Goal: Task Accomplishment & Management: Manage account settings

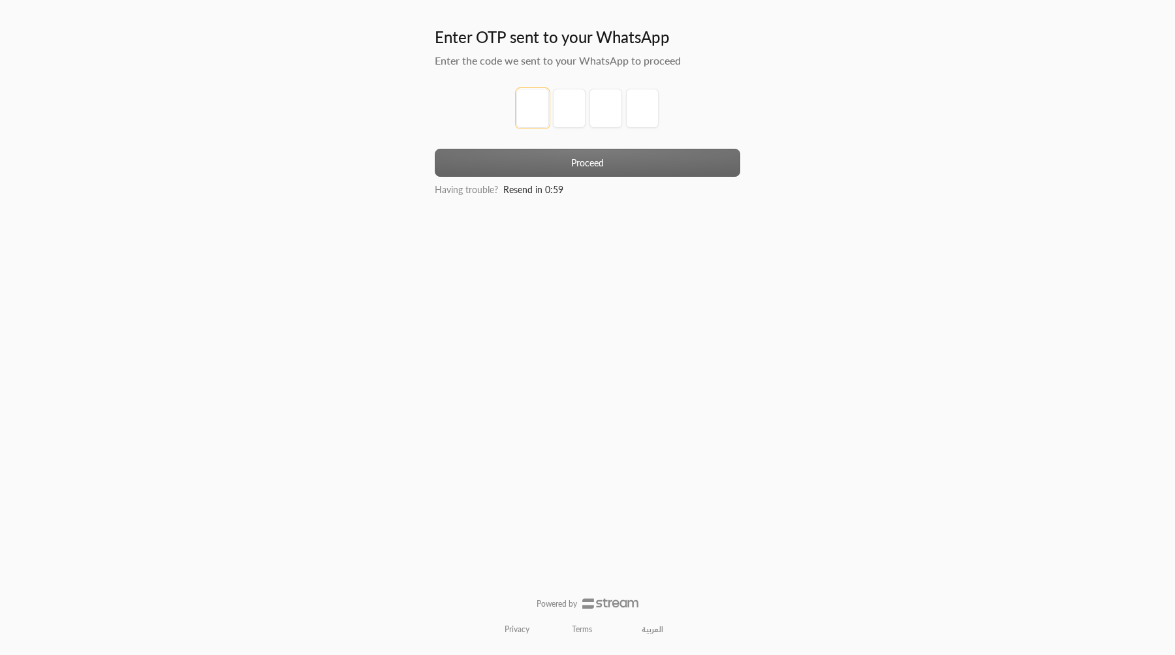
click at [518, 99] on input "tel" at bounding box center [532, 108] width 33 height 39
type input "1"
type input "2"
type input "3"
type input "4"
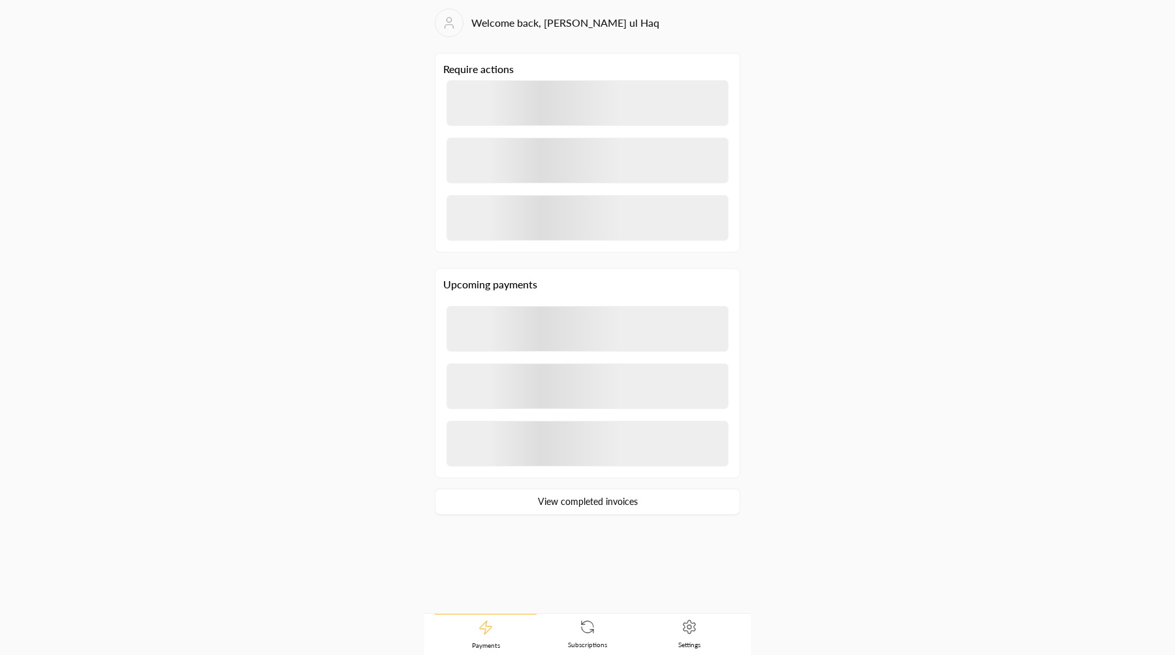
click at [694, 644] on span "Settings" at bounding box center [689, 644] width 22 height 9
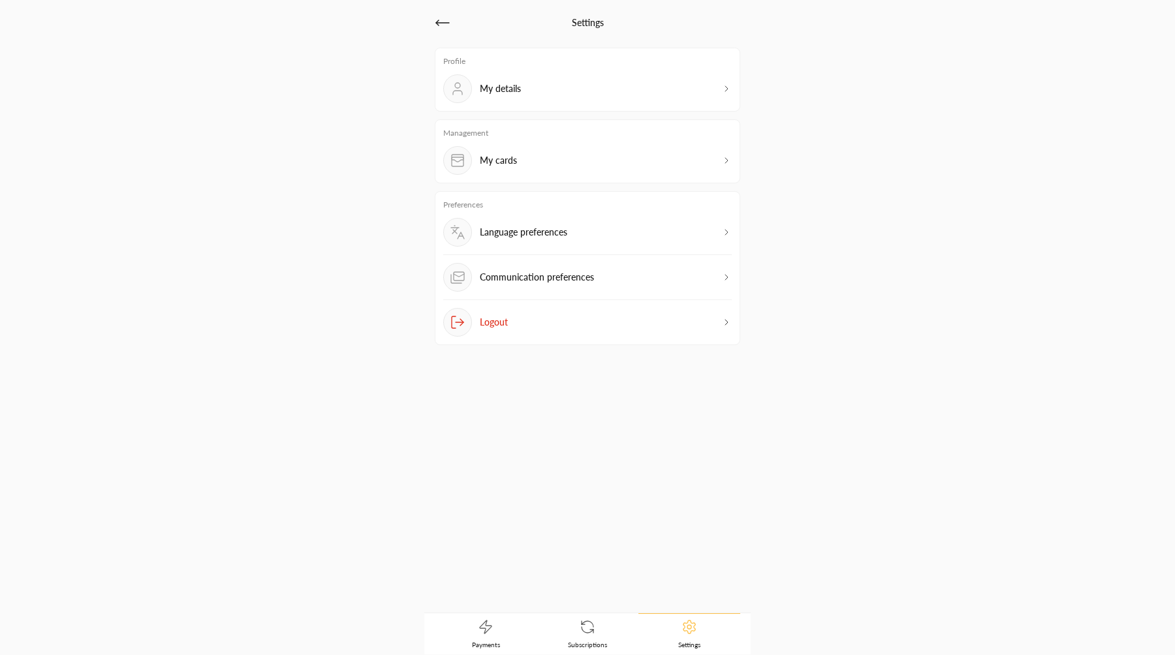
click at [538, 155] on div "My cards" at bounding box center [587, 160] width 288 height 29
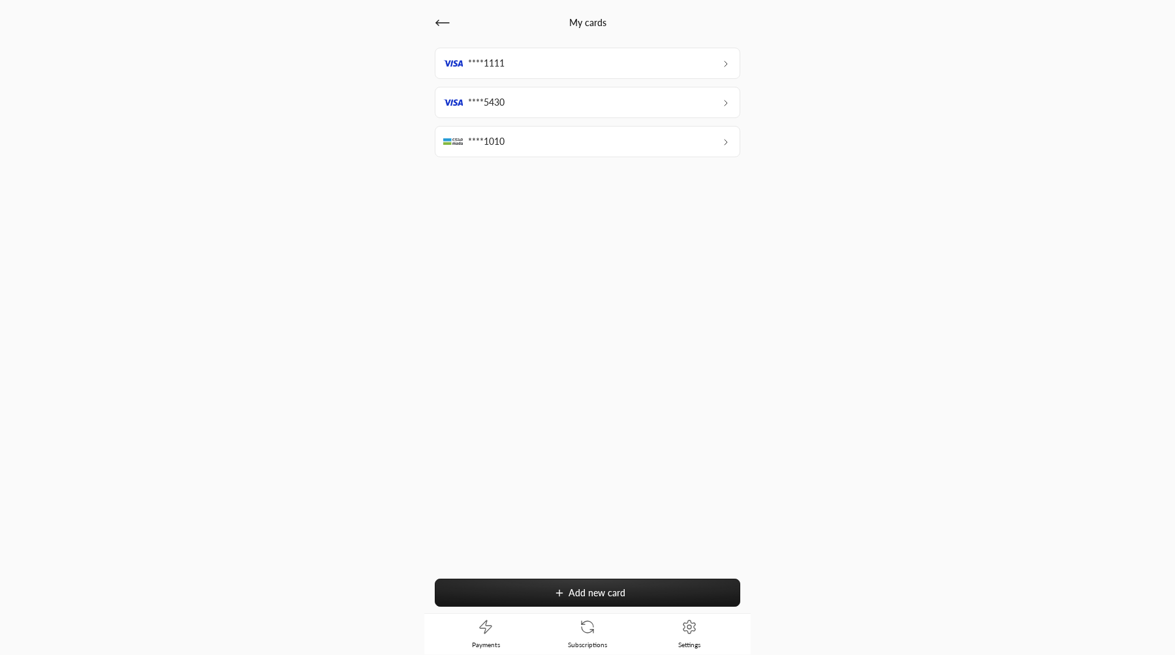
click at [537, 144] on div "****1010" at bounding box center [587, 141] width 305 height 31
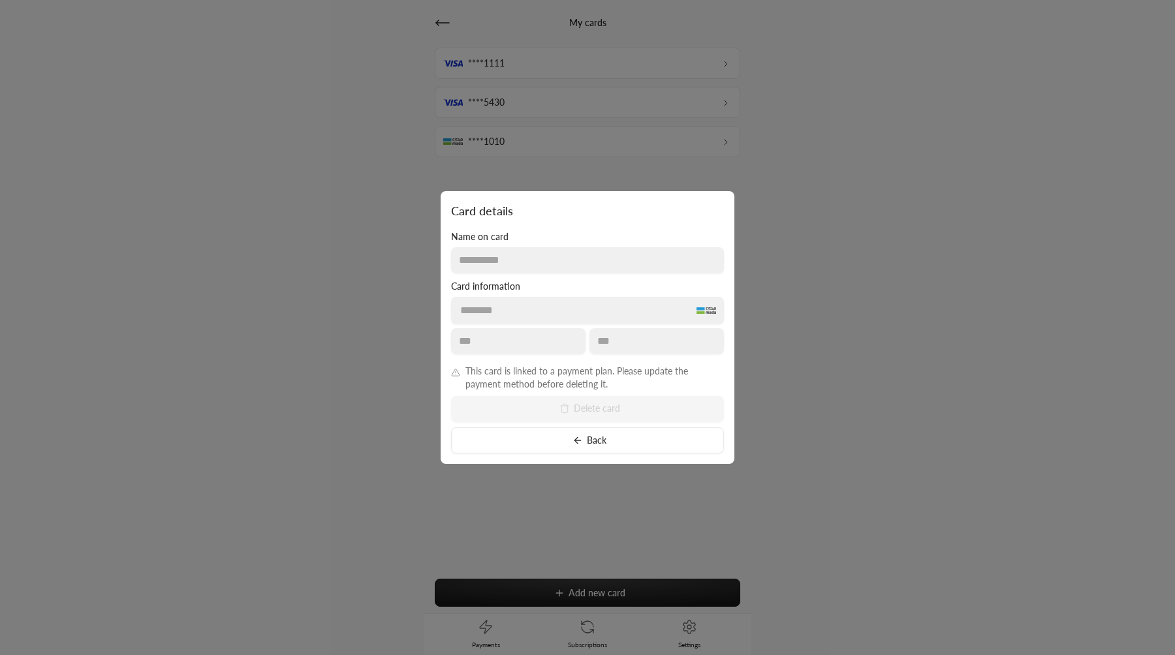
click at [544, 106] on div at bounding box center [587, 327] width 1175 height 655
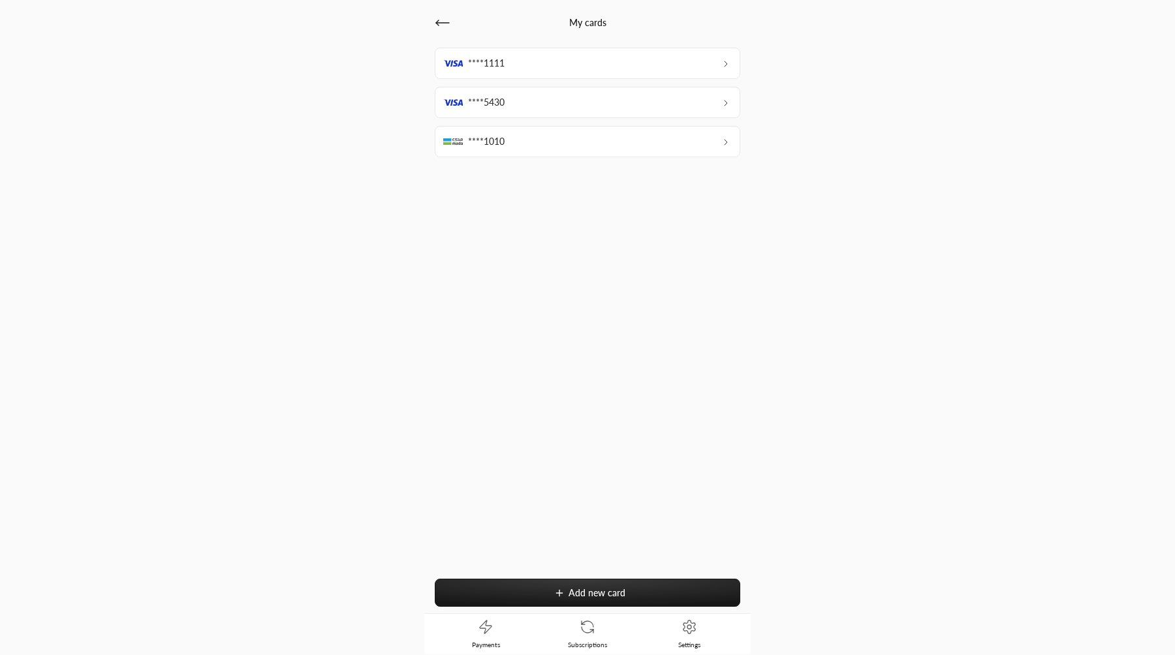
click at [544, 102] on div "****5430" at bounding box center [587, 102] width 305 height 31
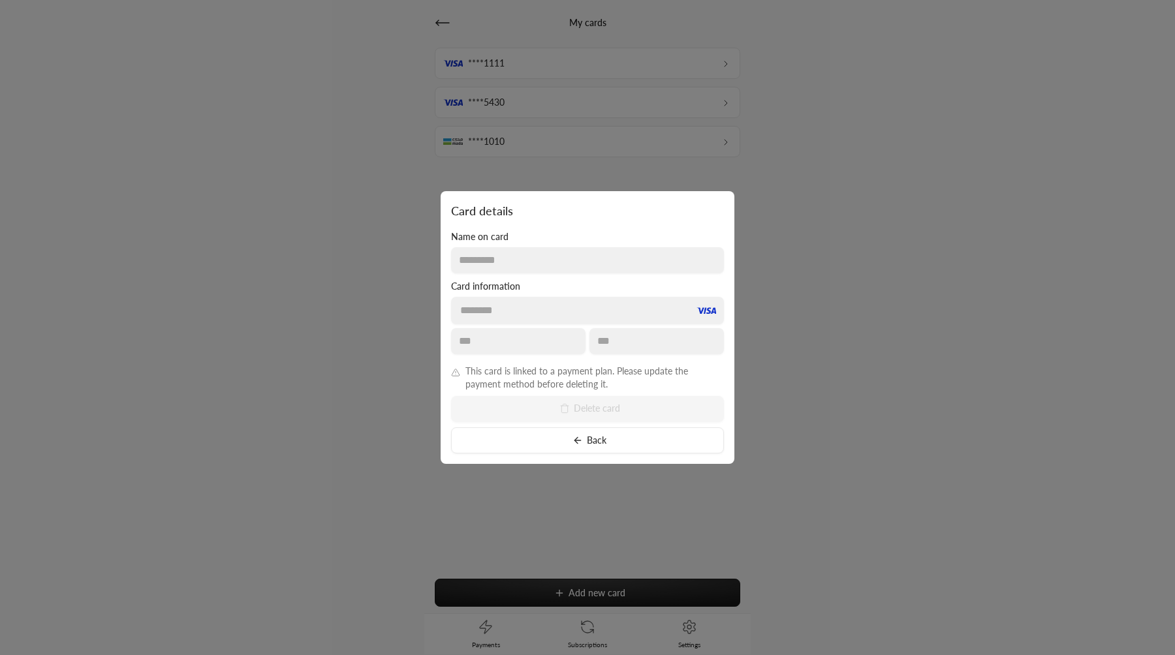
click at [548, 68] on div at bounding box center [587, 327] width 1175 height 655
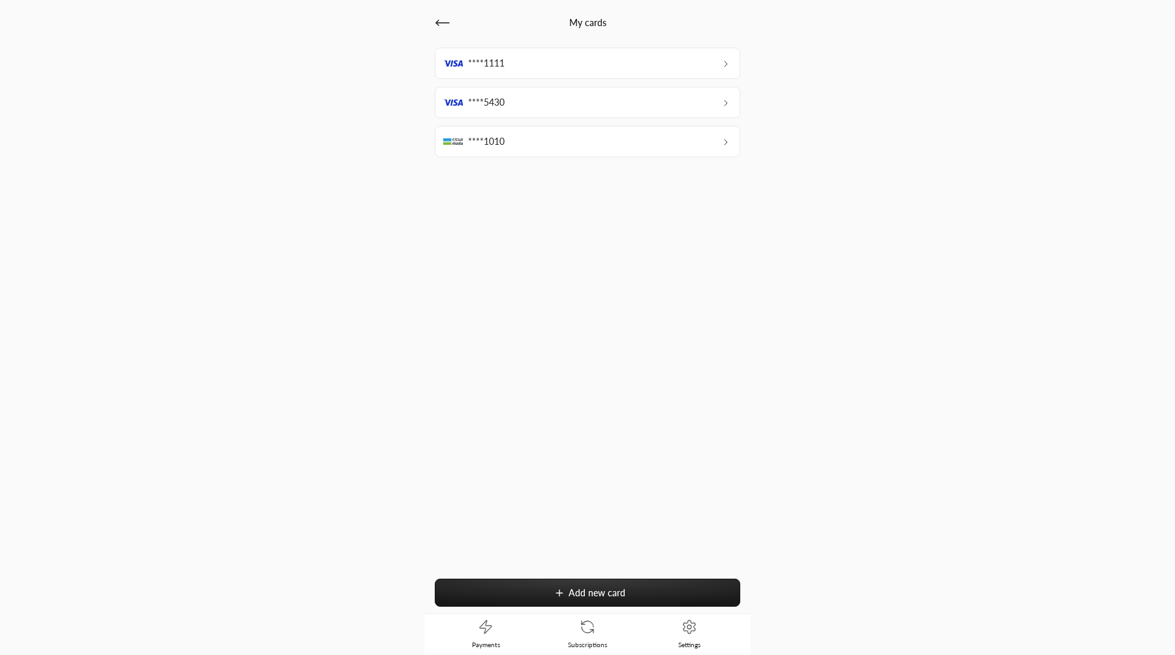
click at [548, 65] on div "****1111" at bounding box center [587, 63] width 305 height 31
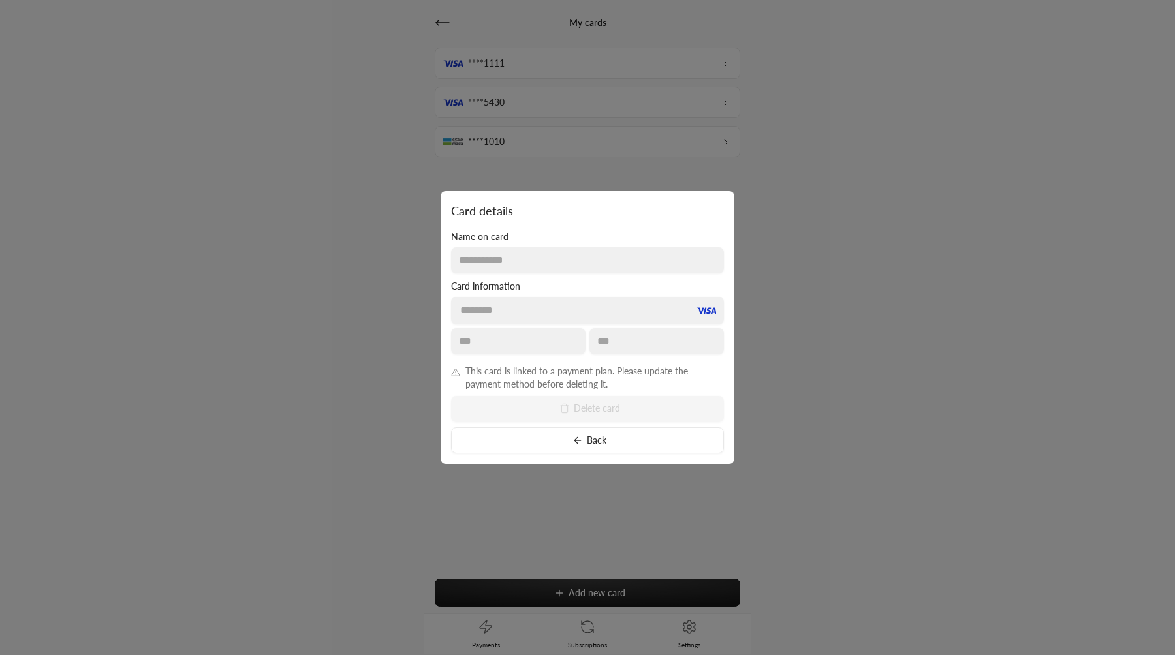
click at [548, 65] on div at bounding box center [587, 327] width 1175 height 655
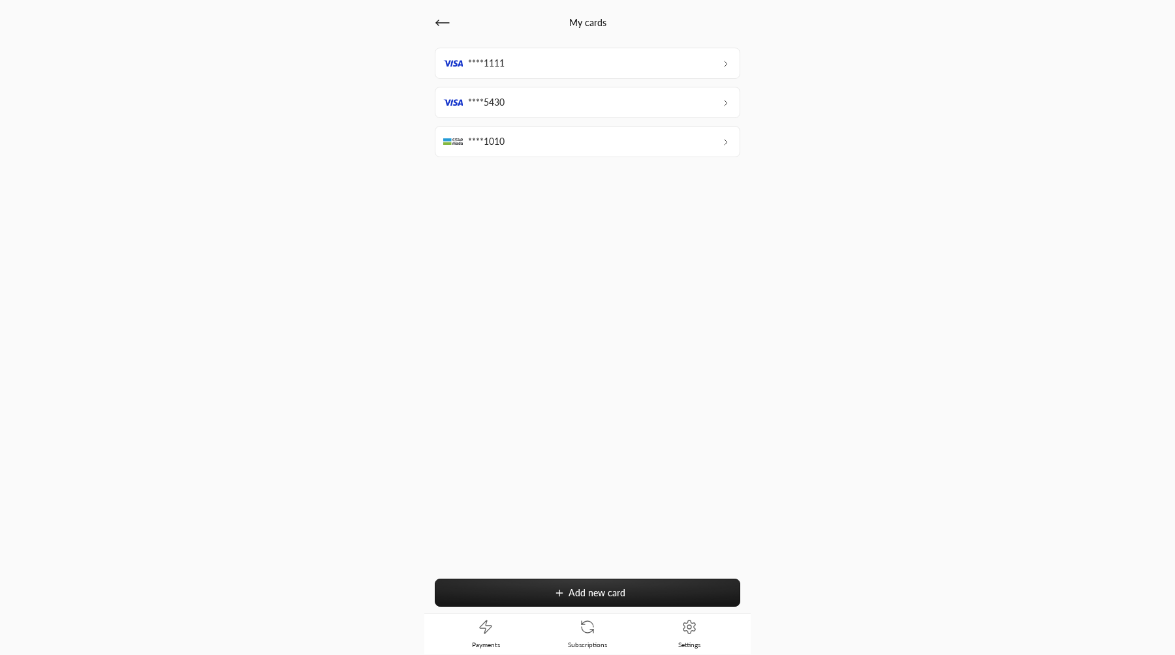
click at [590, 592] on span "Add new card" at bounding box center [596, 592] width 57 height 11
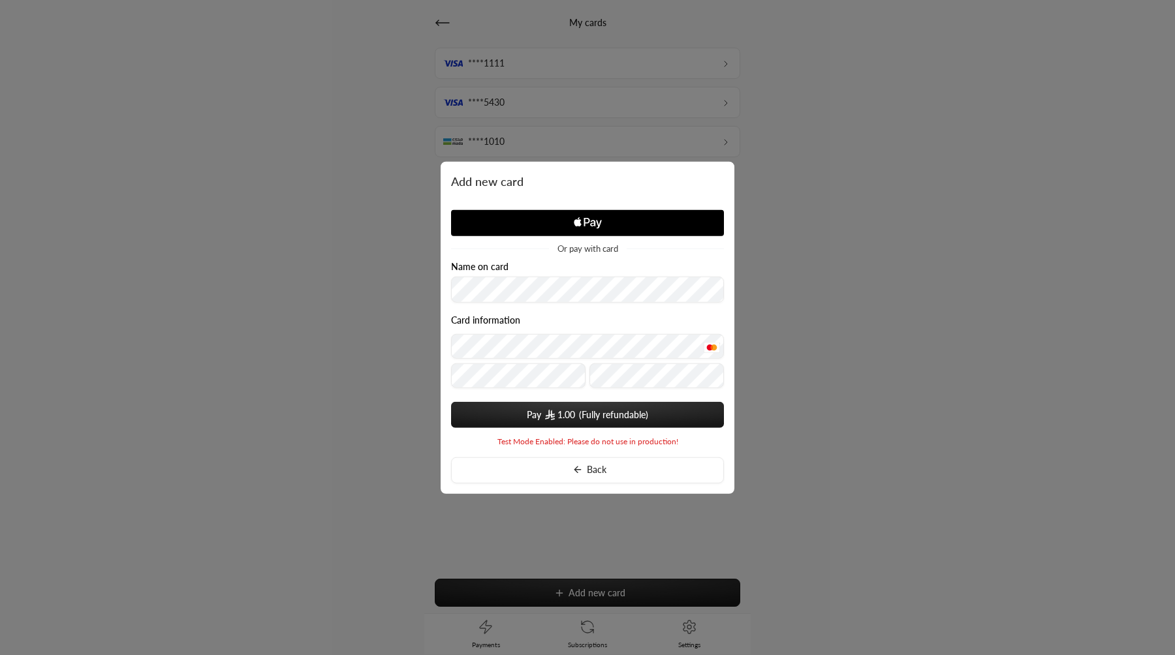
click at [611, 404] on button "Pay 1.00" at bounding box center [587, 414] width 273 height 26
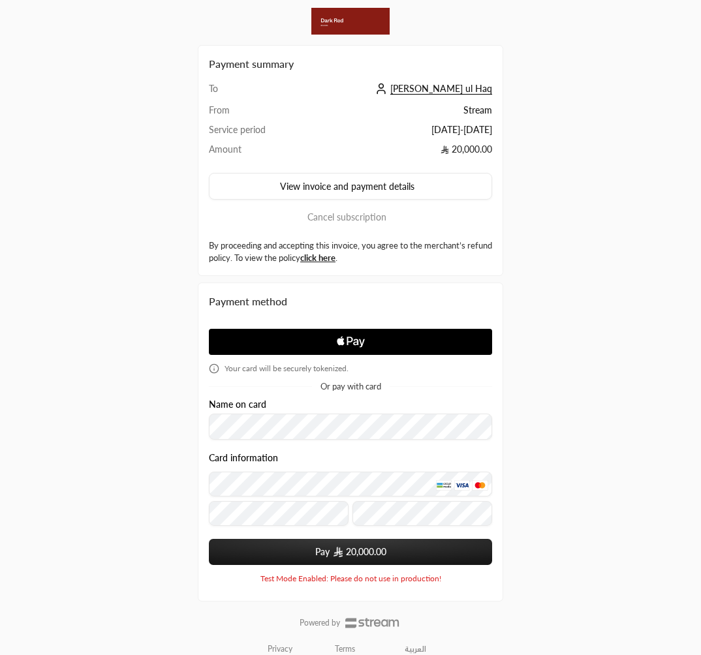
click at [475, 89] on span "Ibtisam ul Haq" at bounding box center [441, 89] width 102 height 12
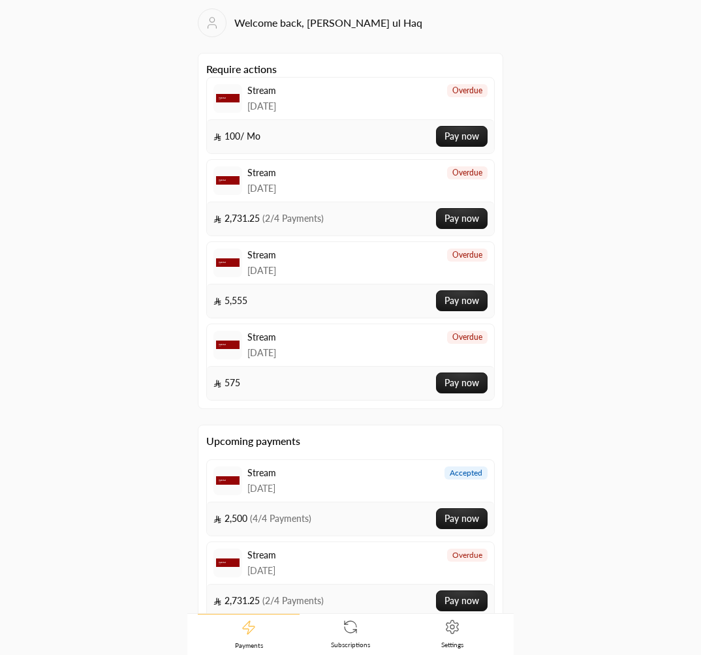
click at [464, 642] on link "Settings" at bounding box center [452, 634] width 102 height 40
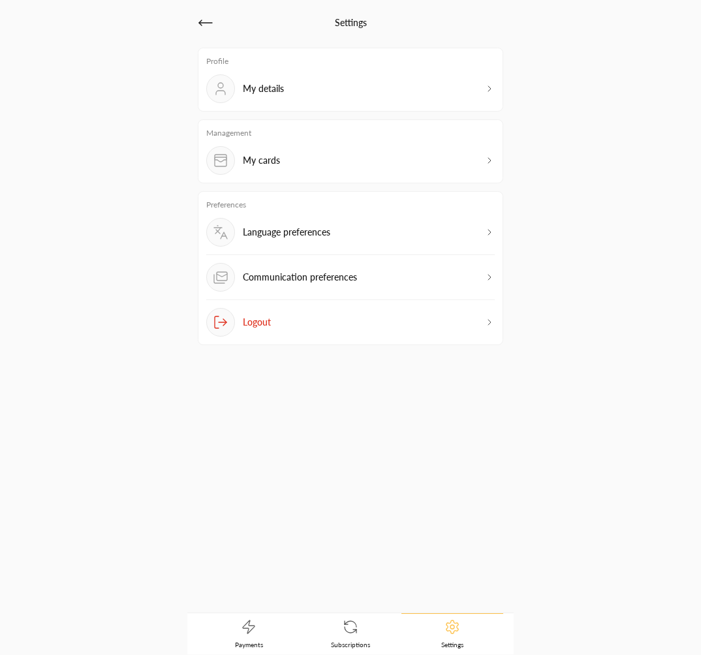
click at [360, 326] on button "Logout" at bounding box center [350, 322] width 288 height 29
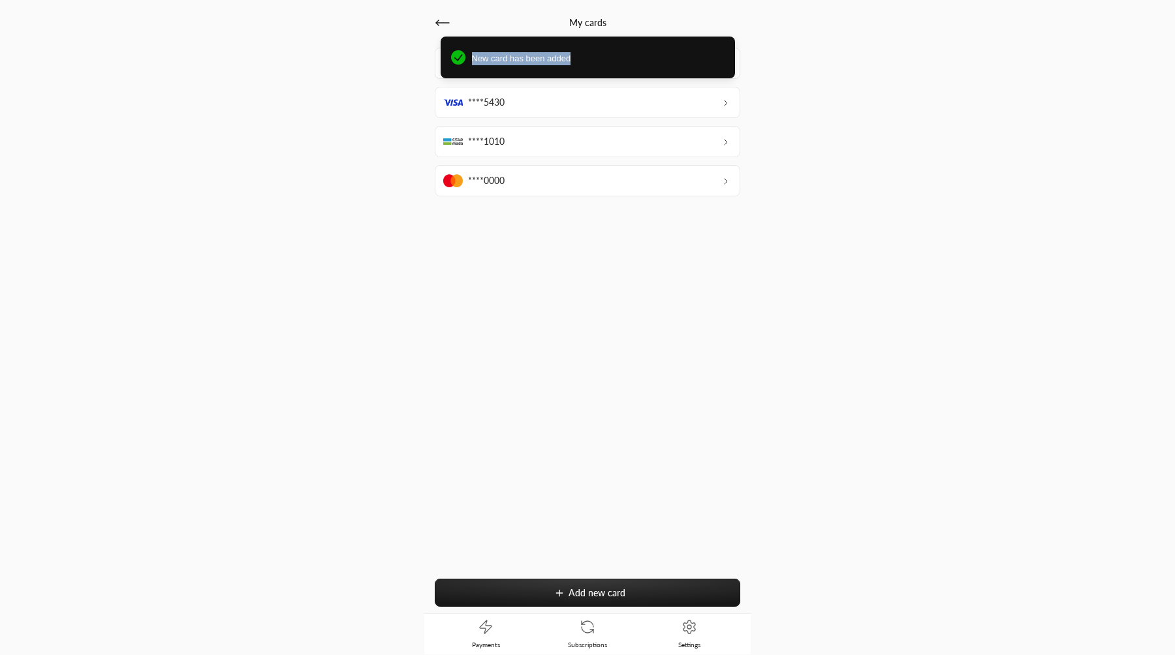
drag, startPoint x: 463, startPoint y: 59, endPoint x: 758, endPoint y: 78, distance: 295.6
click at [735, 78] on div "New card has been added" at bounding box center [588, 58] width 294 height 42
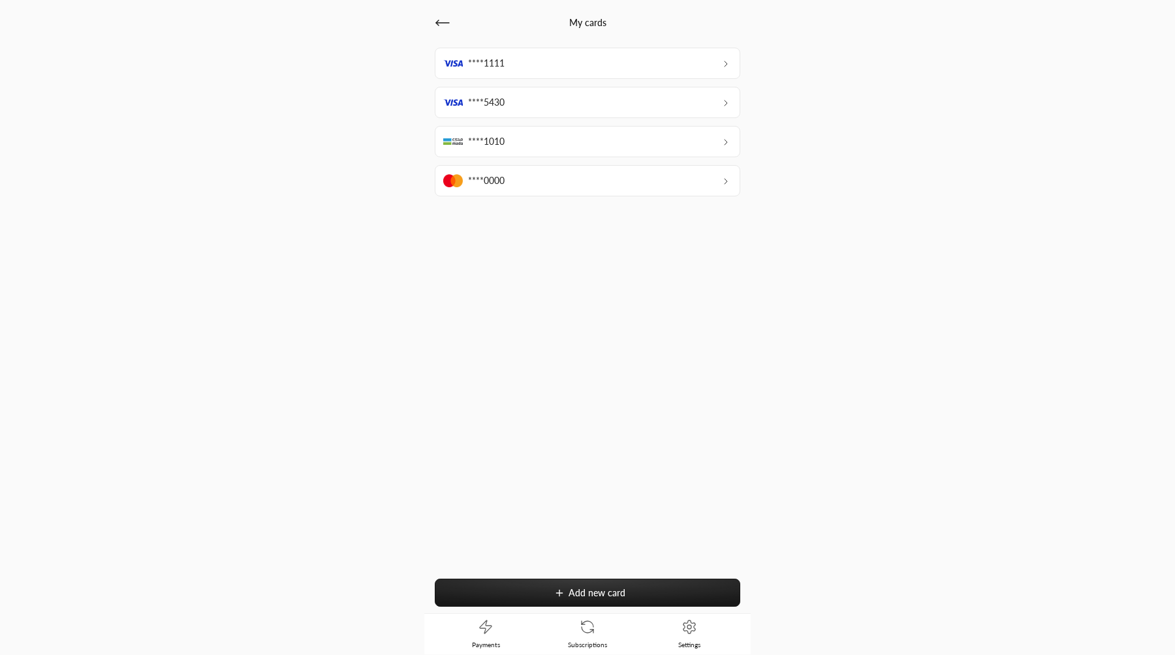
click at [695, 176] on div "****0000" at bounding box center [587, 180] width 305 height 31
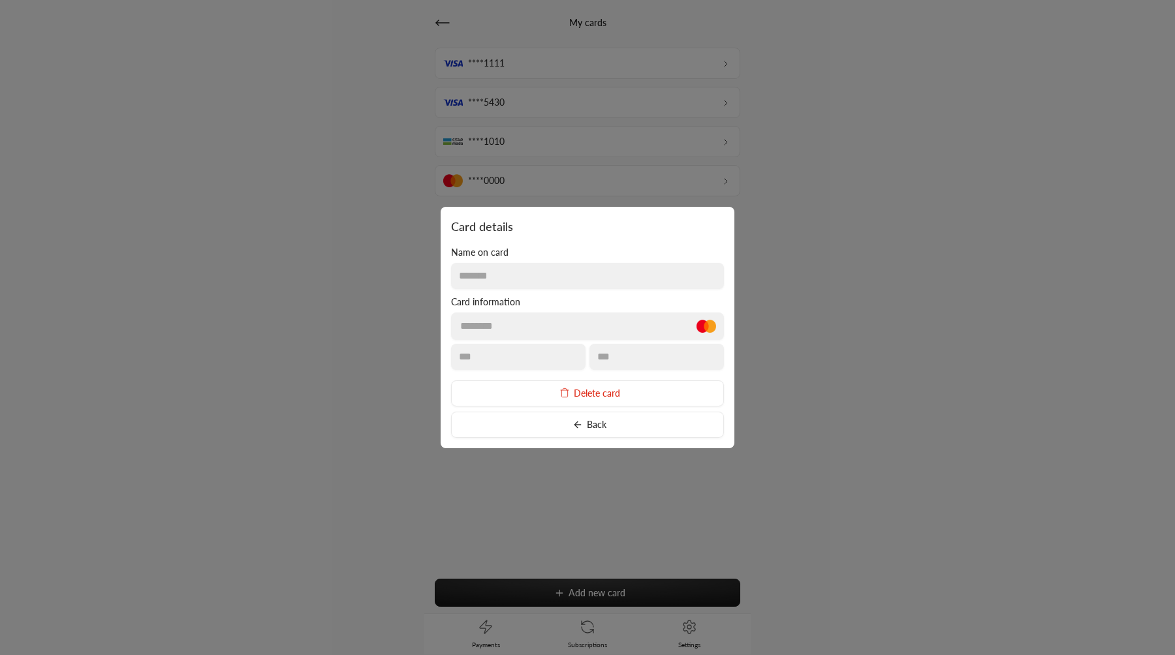
click at [613, 388] on button "Delete card" at bounding box center [587, 394] width 273 height 26
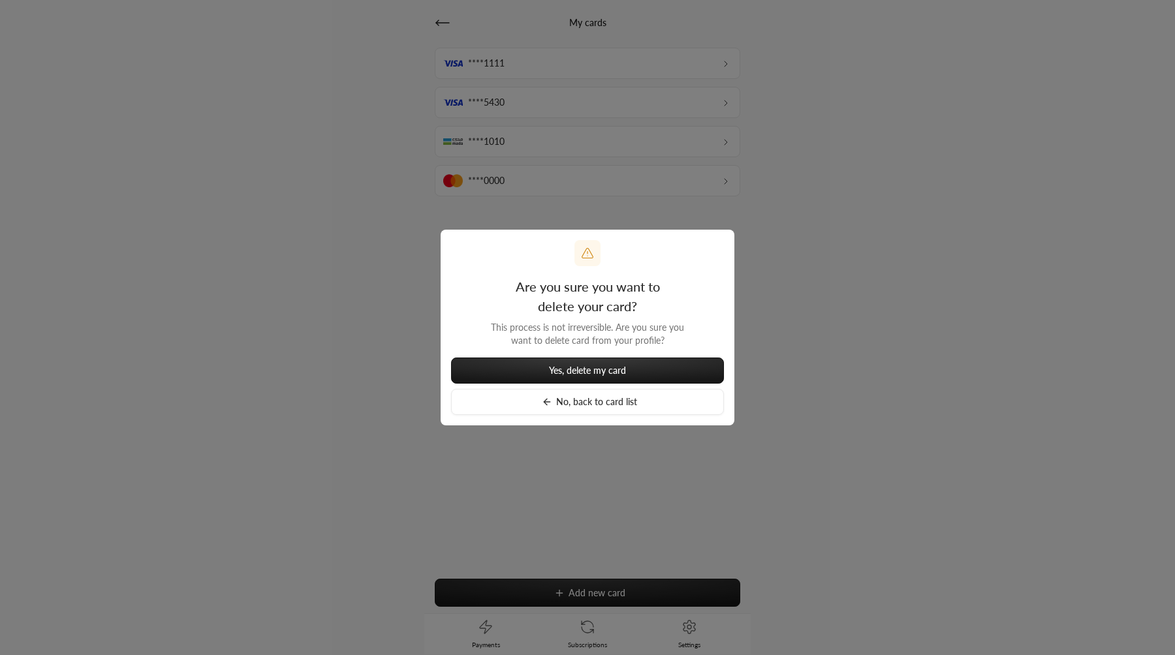
click at [610, 372] on span "Yes, delete my card" at bounding box center [587, 370] width 77 height 11
